Goal: Task Accomplishment & Management: Manage account settings

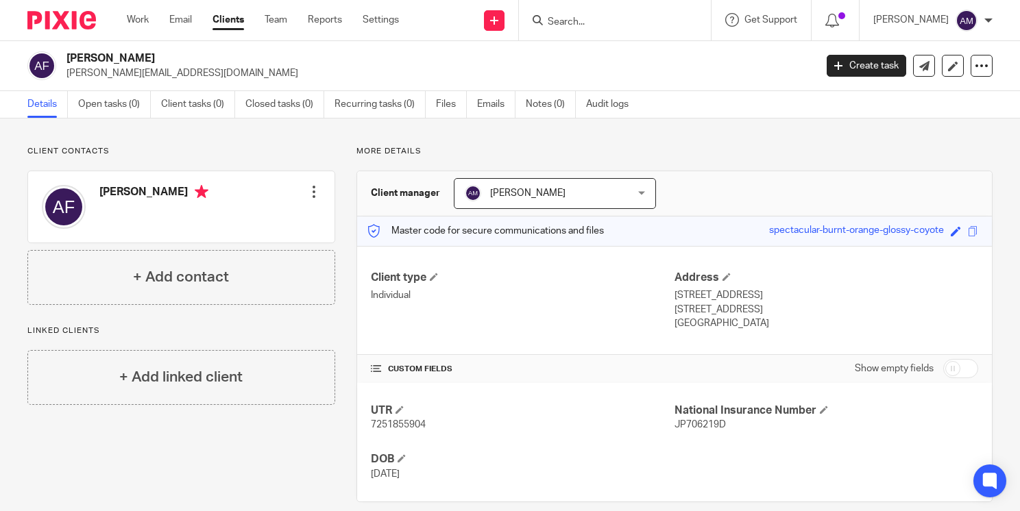
scroll to position [17, 0]
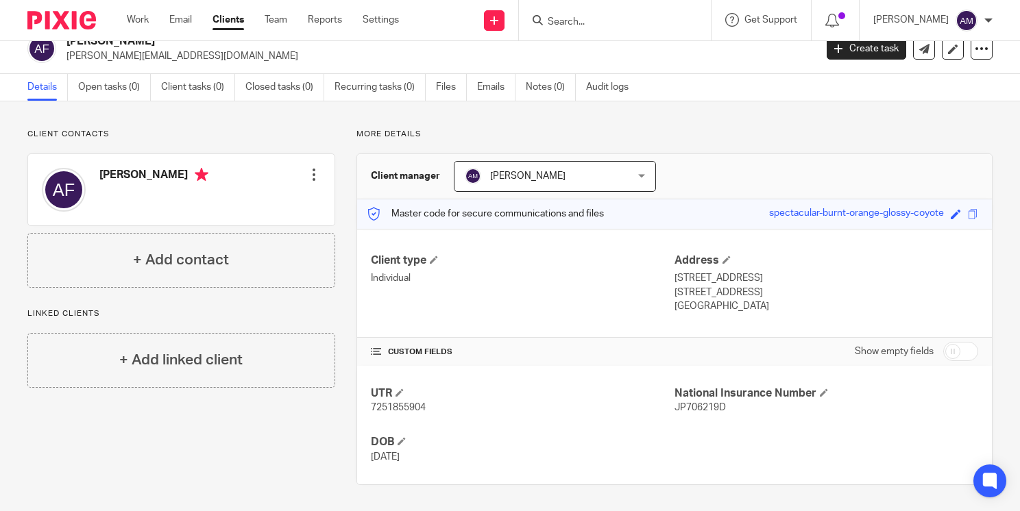
click at [581, 25] on input "Search" at bounding box center [607, 22] width 123 height 12
type input "gcj"
click at [613, 53] on link at bounding box center [629, 53] width 170 height 21
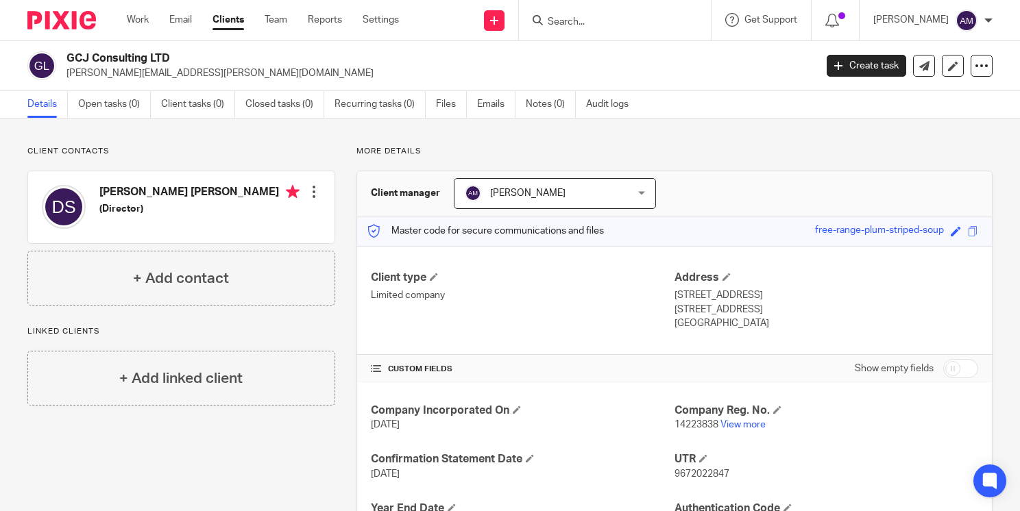
click at [244, 402] on div "+ Add linked client" at bounding box center [181, 378] width 308 height 55
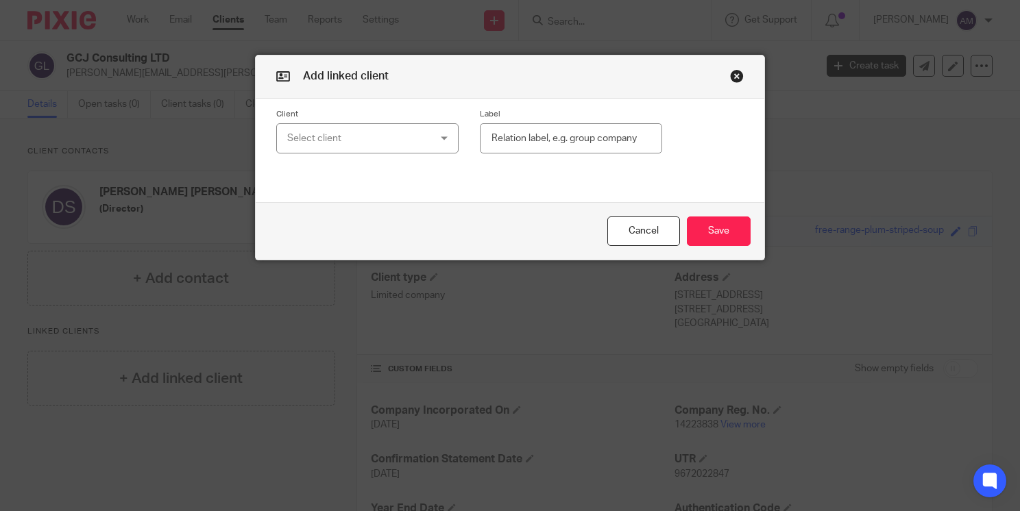
click at [732, 77] on button "button" at bounding box center [737, 76] width 14 height 14
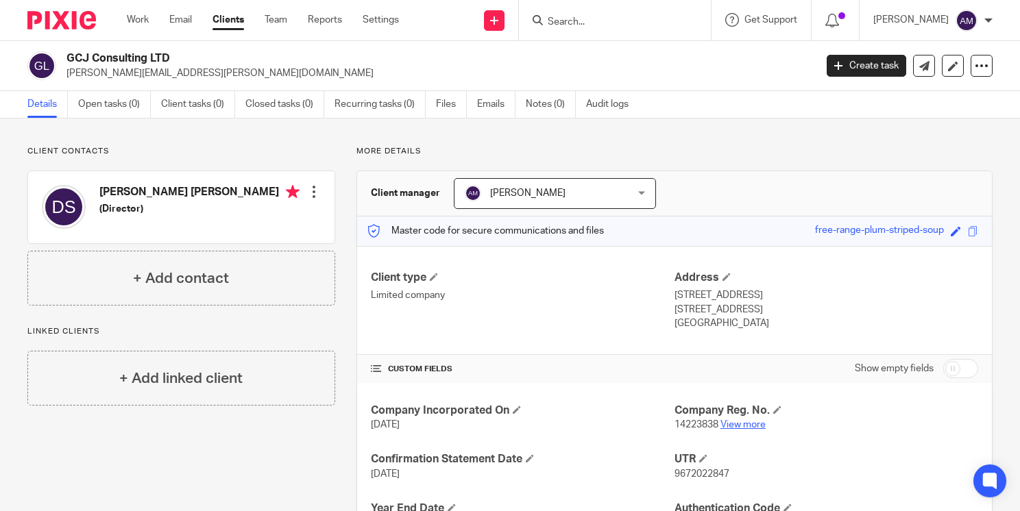
click at [729, 425] on link "View more" at bounding box center [742, 425] width 45 height 10
